Goal: Task Accomplishment & Management: Use online tool/utility

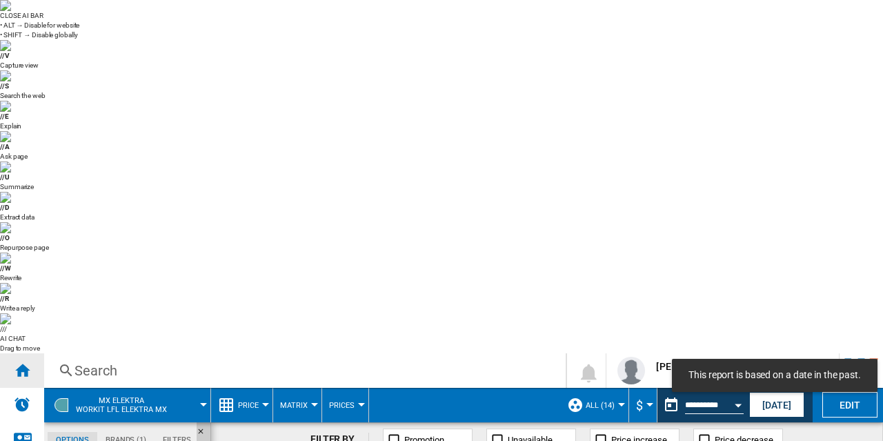
click at [33, 353] on div "Home" at bounding box center [22, 370] width 44 height 35
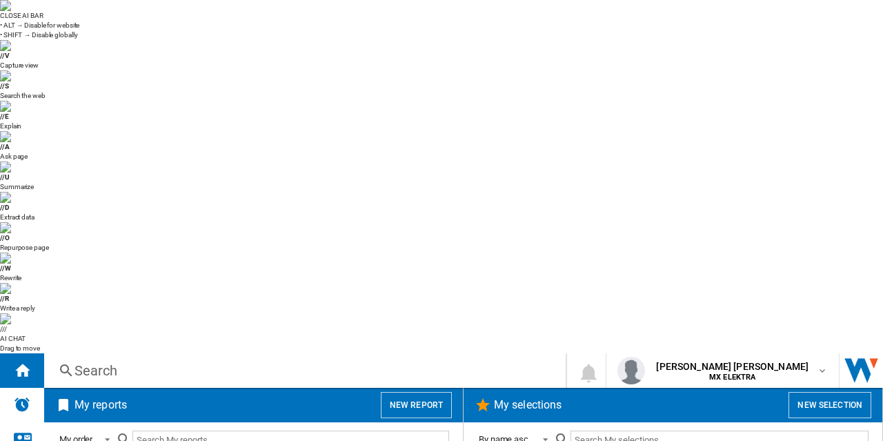
scroll to position [728, 0]
click at [421, 392] on button "New report" at bounding box center [416, 405] width 71 height 26
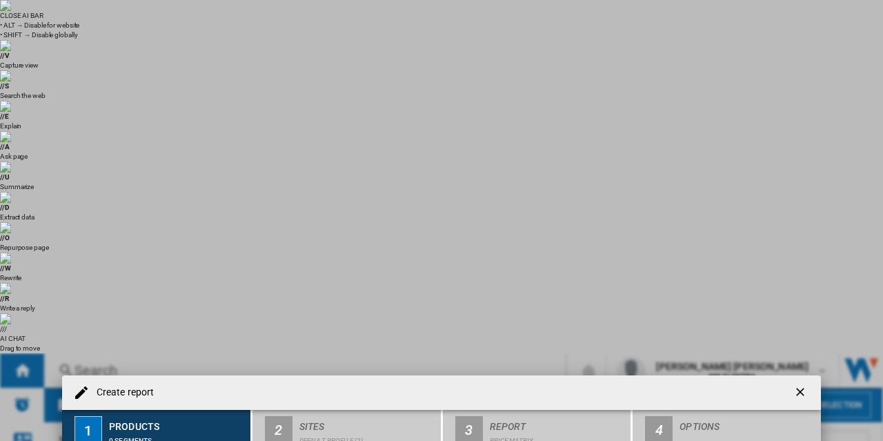
scroll to position [300, 0]
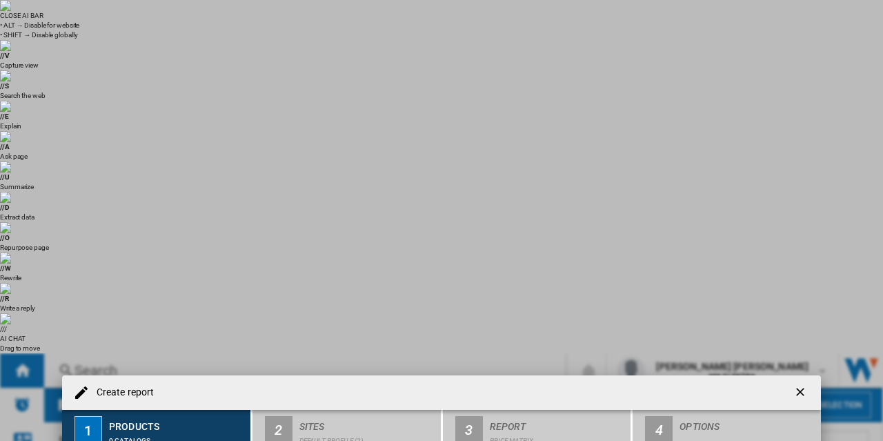
scroll to position [283, 0]
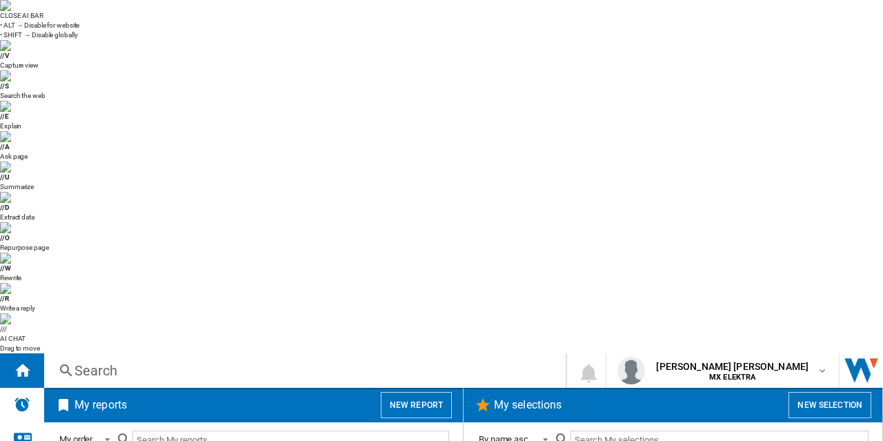
scroll to position [1004, 0]
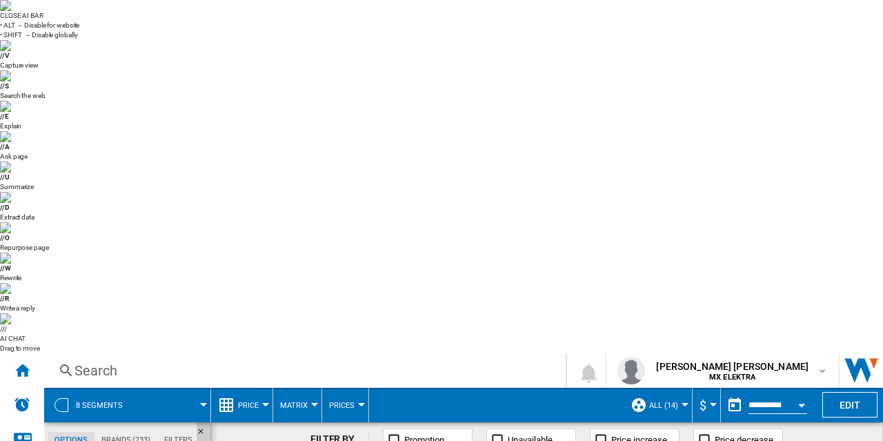
click at [110, 432] on md-tab-item "Brands (233)" at bounding box center [126, 440] width 63 height 17
click at [174, 432] on md-tab-item "Filters" at bounding box center [178, 440] width 42 height 17
